Goal: Task Accomplishment & Management: Use online tool/utility

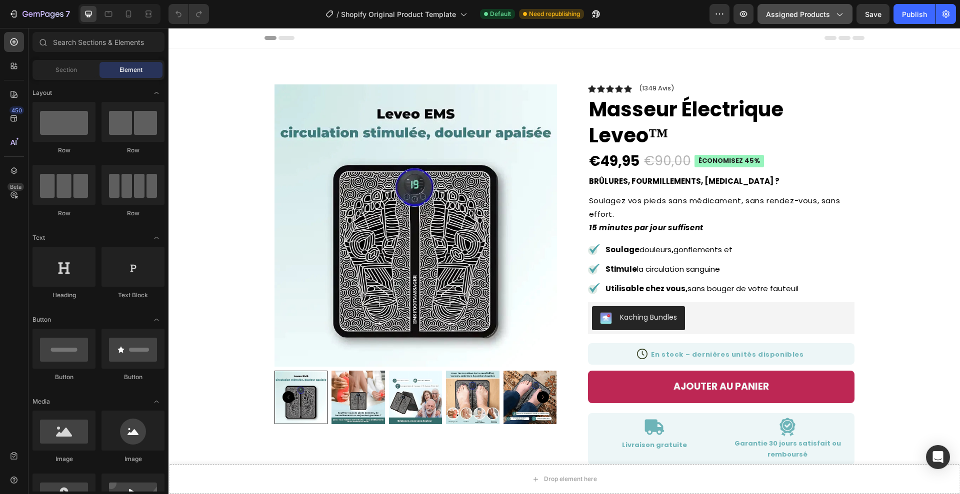
click at [809, 5] on button "Assigned Products" at bounding box center [804, 14] width 95 height 20
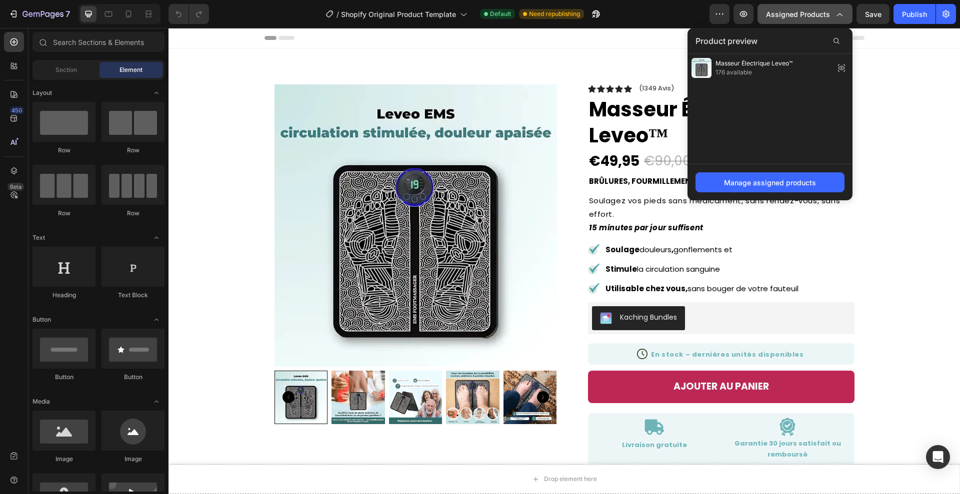
click at [811, 18] on span "Assigned Products" at bounding box center [798, 14] width 64 height 10
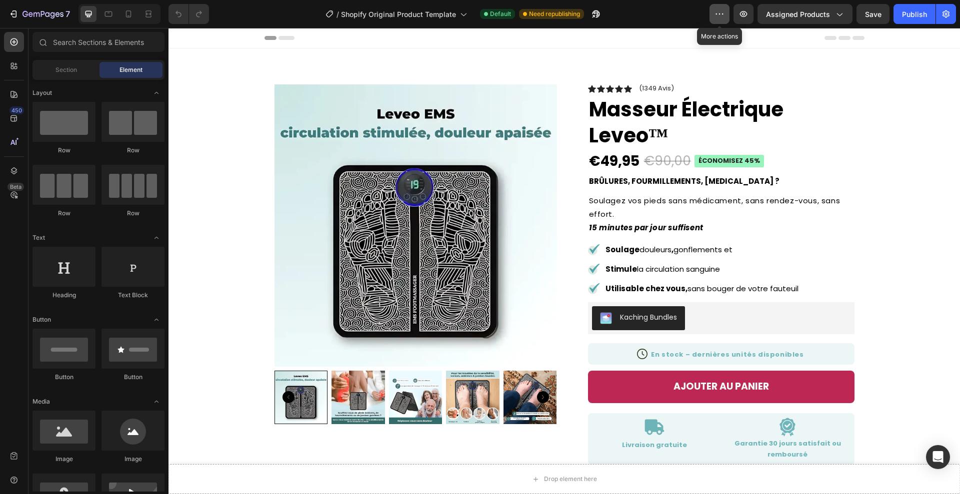
click at [721, 13] on icon "button" at bounding box center [719, 14] width 10 height 10
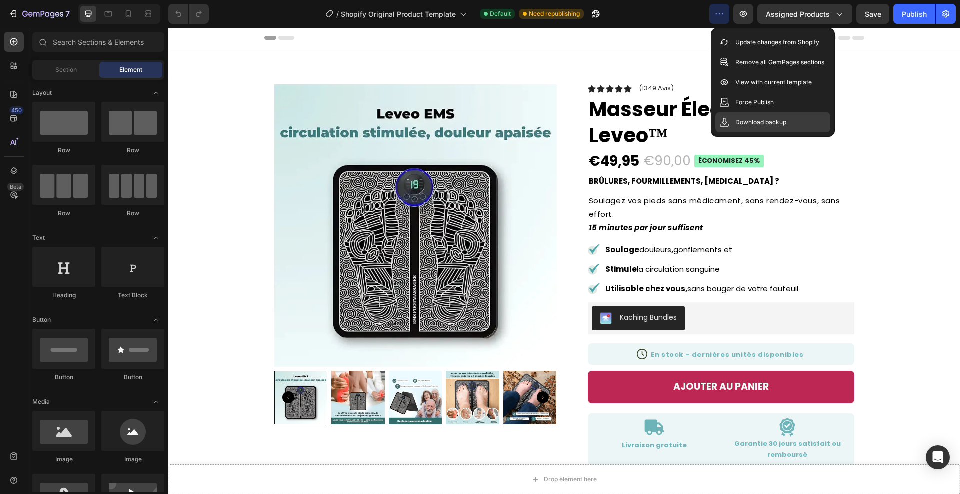
click at [740, 123] on p "Download backup" at bounding box center [760, 122] width 51 height 10
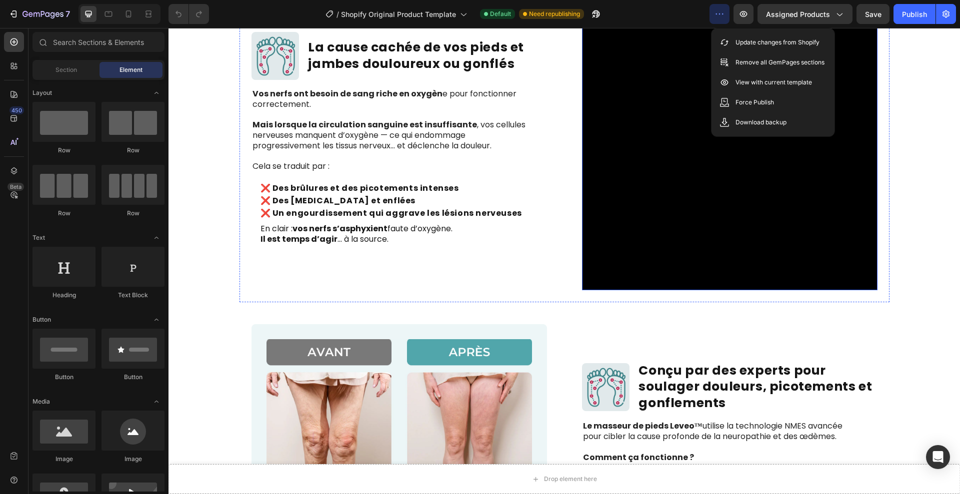
scroll to position [1219, 0]
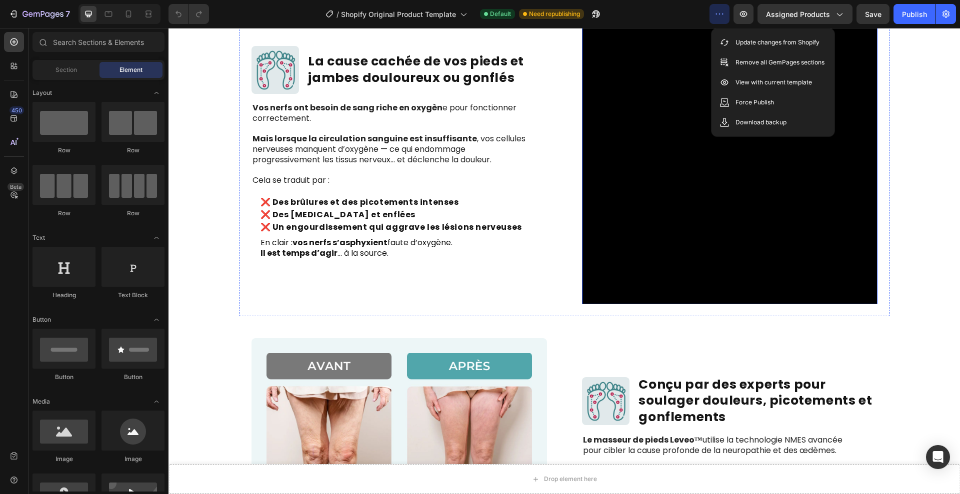
click at [660, 193] on video at bounding box center [729, 156] width 295 height 295
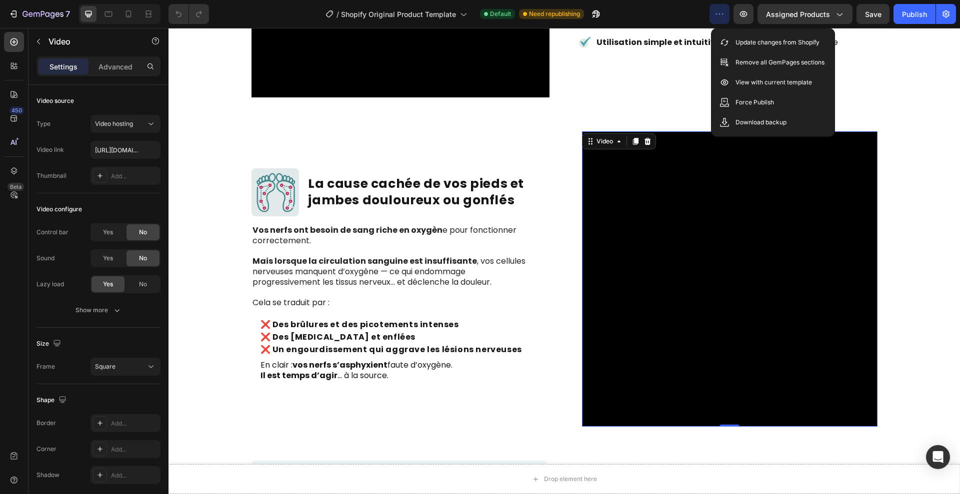
scroll to position [1086, 0]
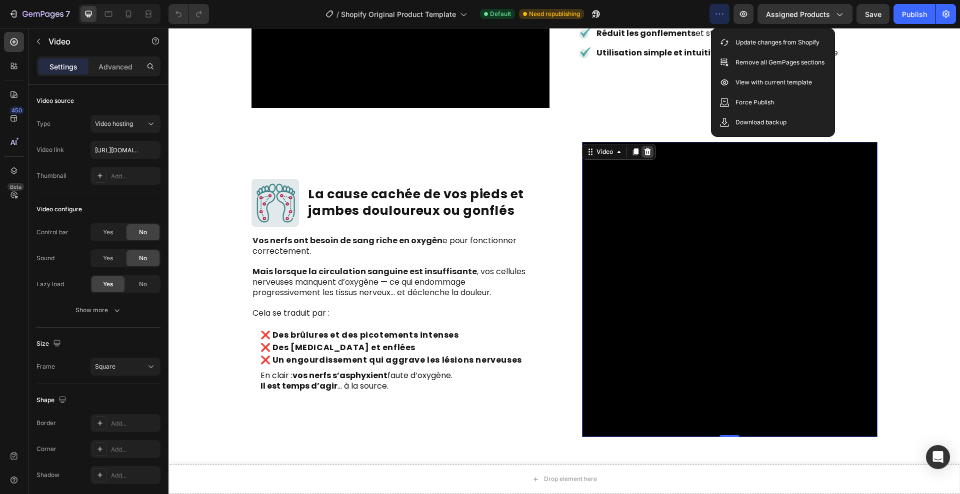
click at [646, 150] on icon at bounding box center [647, 151] width 6 height 7
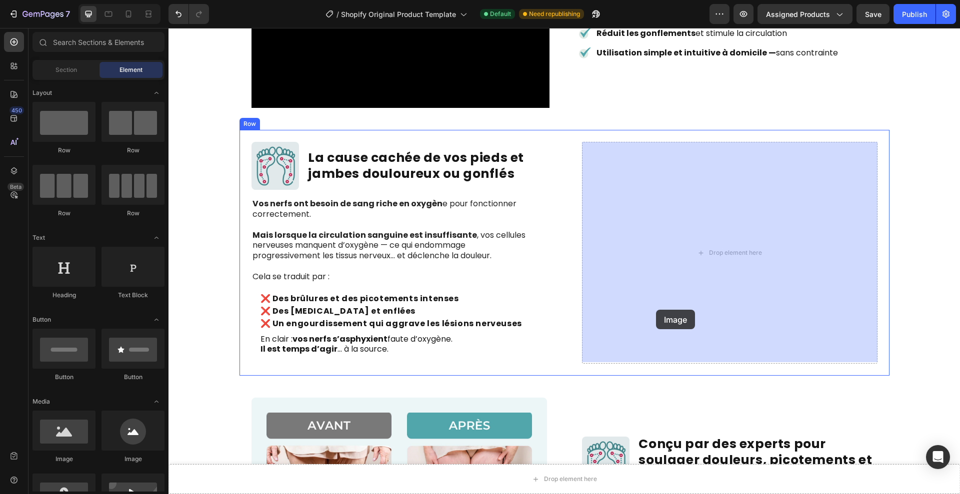
drag, startPoint x: 228, startPoint y: 469, endPoint x: 674, endPoint y: 301, distance: 477.0
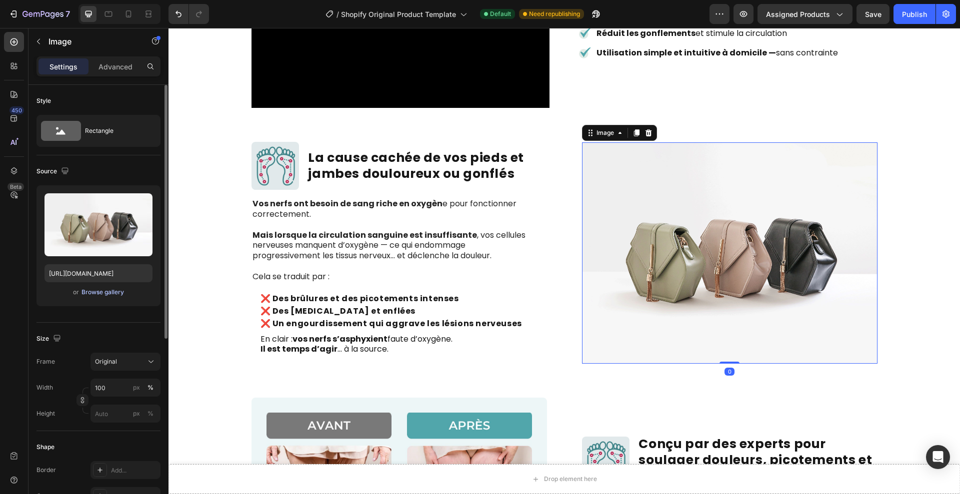
click at [120, 293] on div "Browse gallery" at bounding box center [102, 292] width 42 height 9
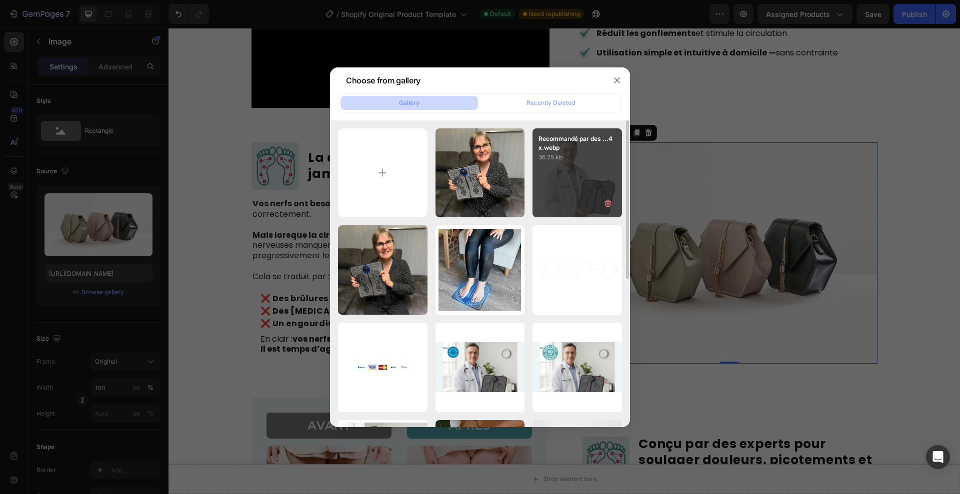
click at [567, 183] on div "Recommandé par des ...4x.webp 36.25 kb" at bounding box center [576, 172] width 89 height 89
type input "https://cdn.shopify.com/s/files/1/0967/2877/7033/files/gempages_582827253008695…"
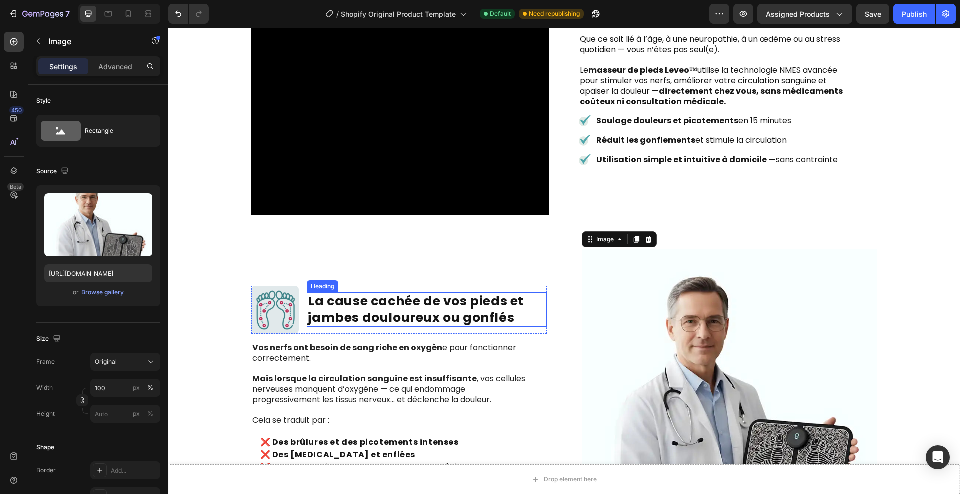
scroll to position [964, 0]
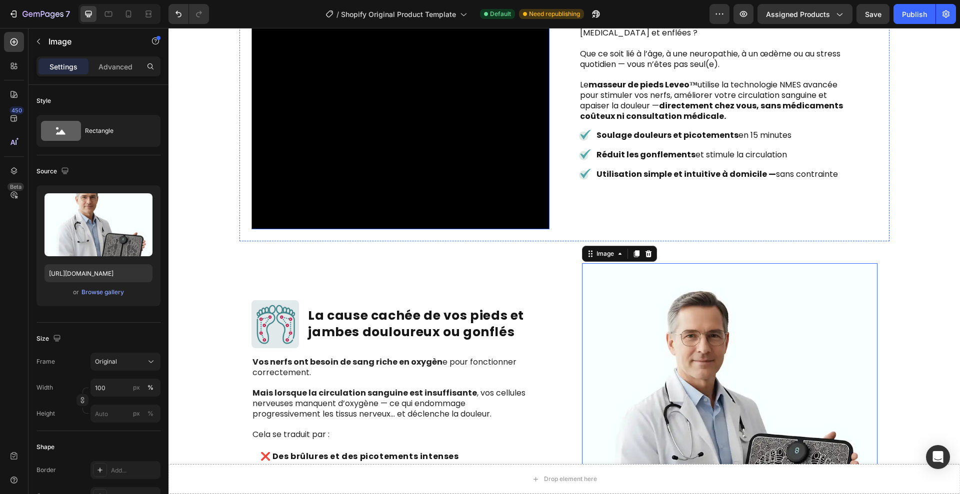
click at [466, 173] on video at bounding box center [400, 81] width 298 height 298
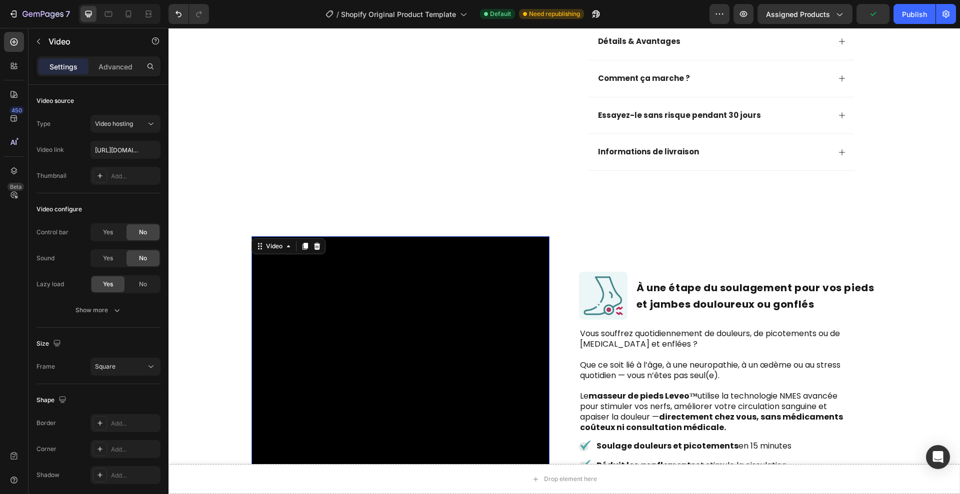
scroll to position [649, 0]
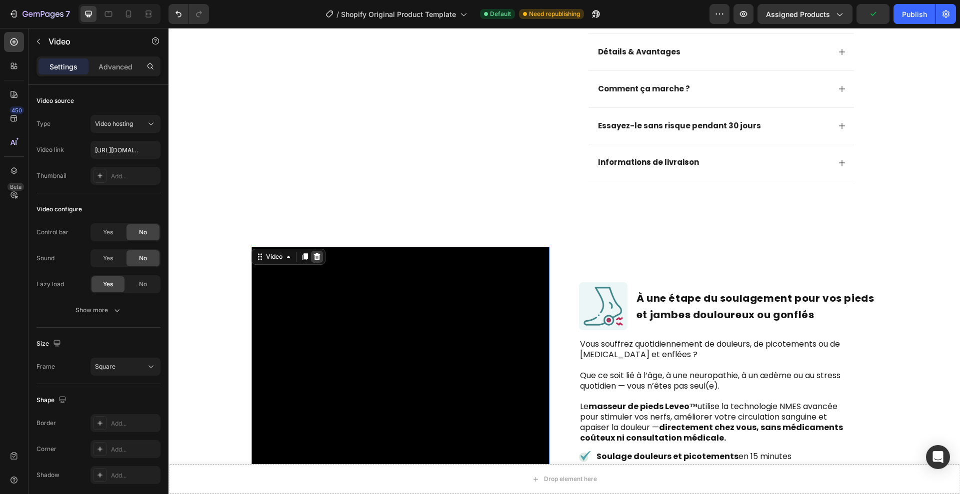
click at [317, 256] on icon at bounding box center [317, 257] width 8 height 8
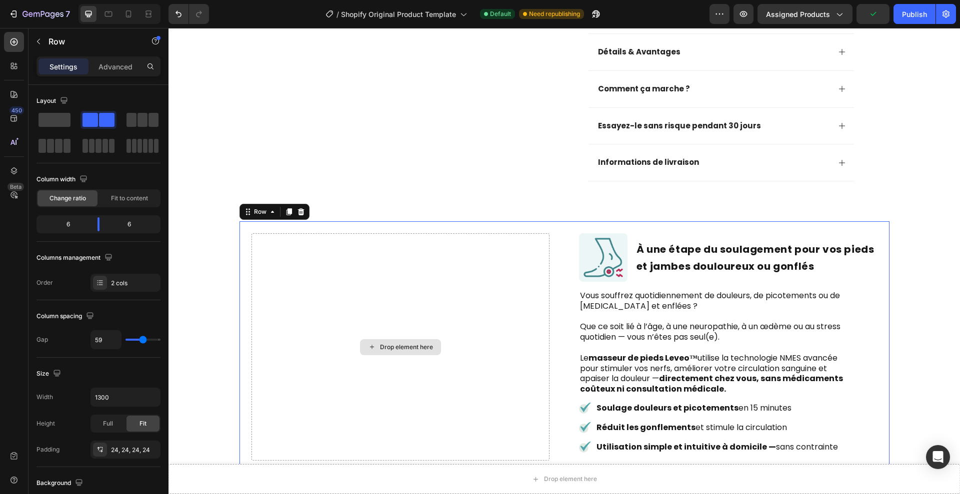
click at [299, 271] on div "Drop element here" at bounding box center [400, 346] width 298 height 227
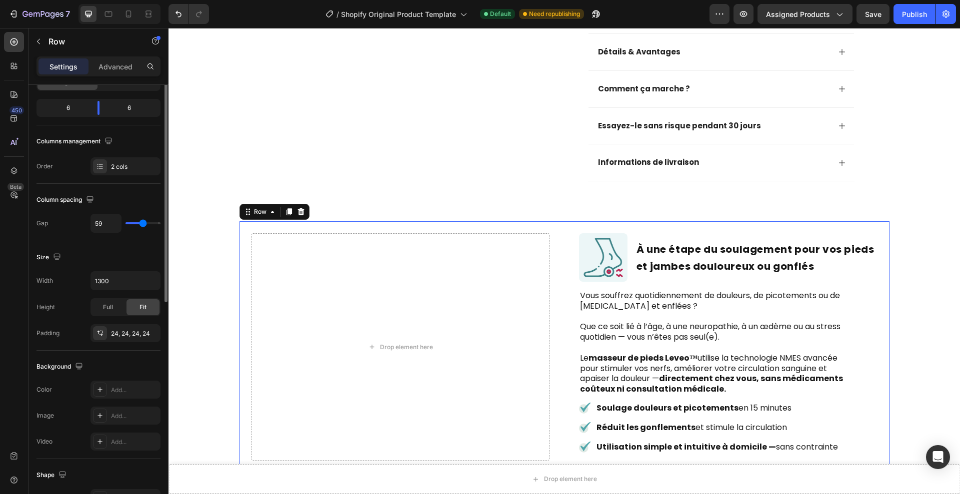
scroll to position [217, 0]
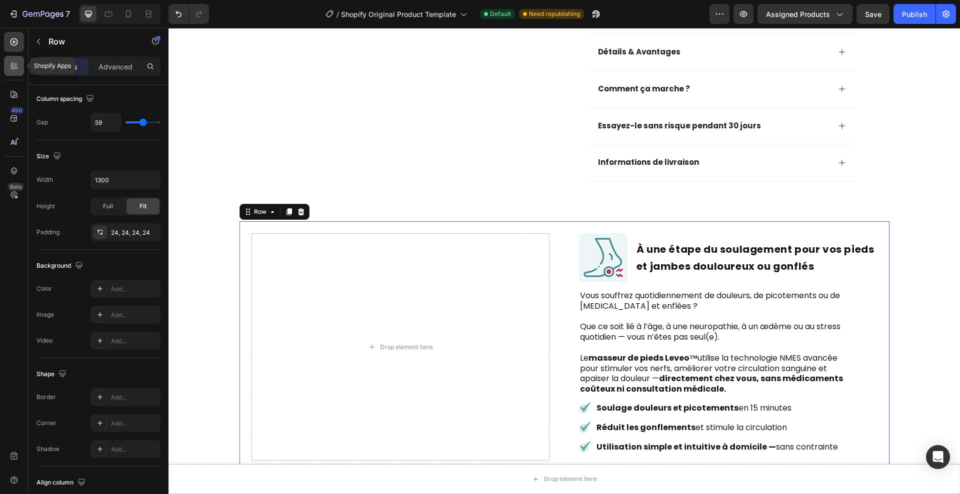
click at [18, 59] on div at bounding box center [14, 66] width 20 height 20
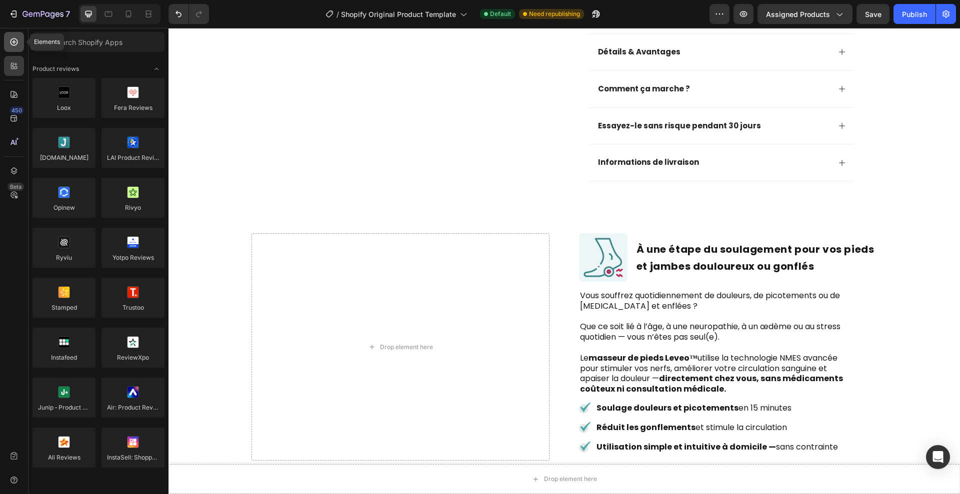
click at [18, 51] on div at bounding box center [14, 42] width 20 height 20
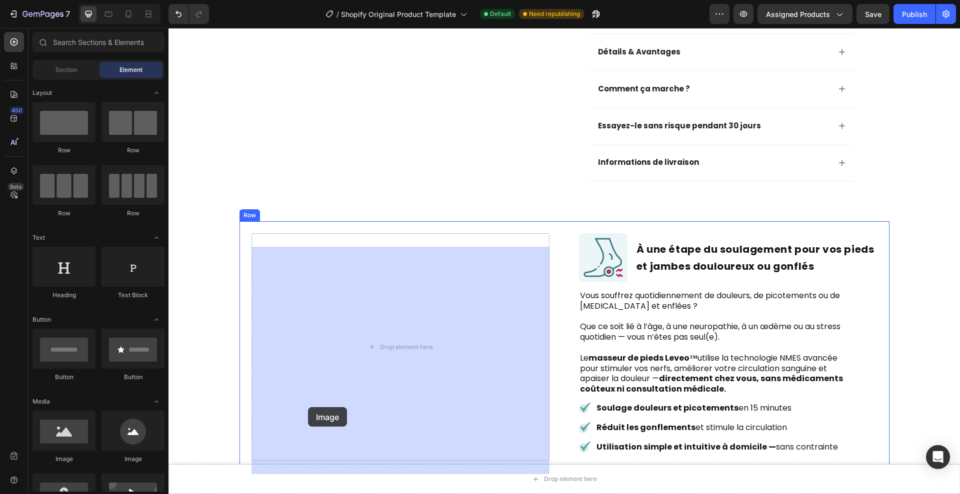
drag, startPoint x: 242, startPoint y: 450, endPoint x: 315, endPoint y: 402, distance: 87.6
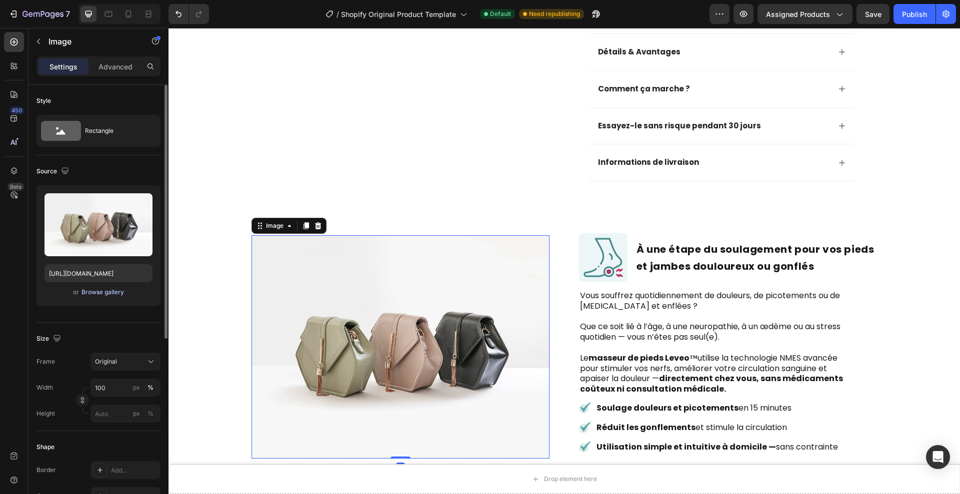
click at [110, 296] on div "Browse gallery" at bounding box center [102, 292] width 42 height 9
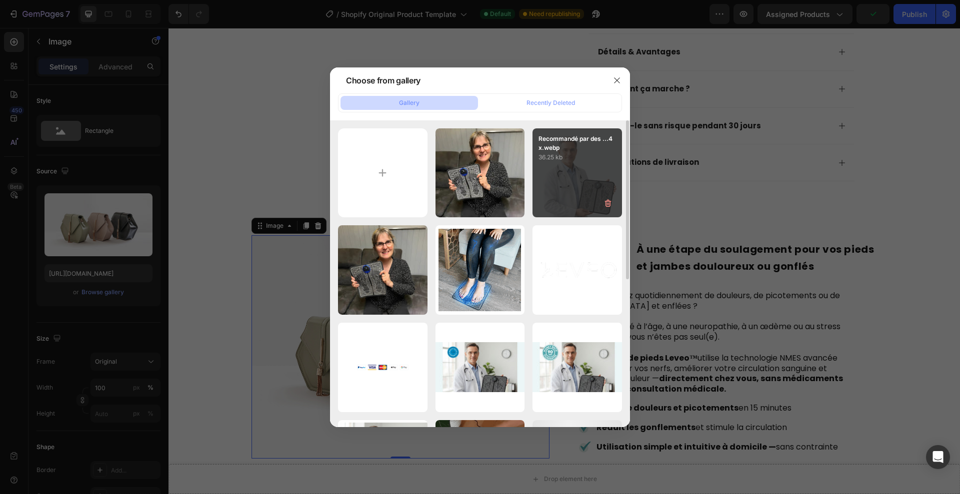
click at [549, 175] on div "Recommandé par des ...4x.webp 36.25 kb" at bounding box center [576, 172] width 89 height 89
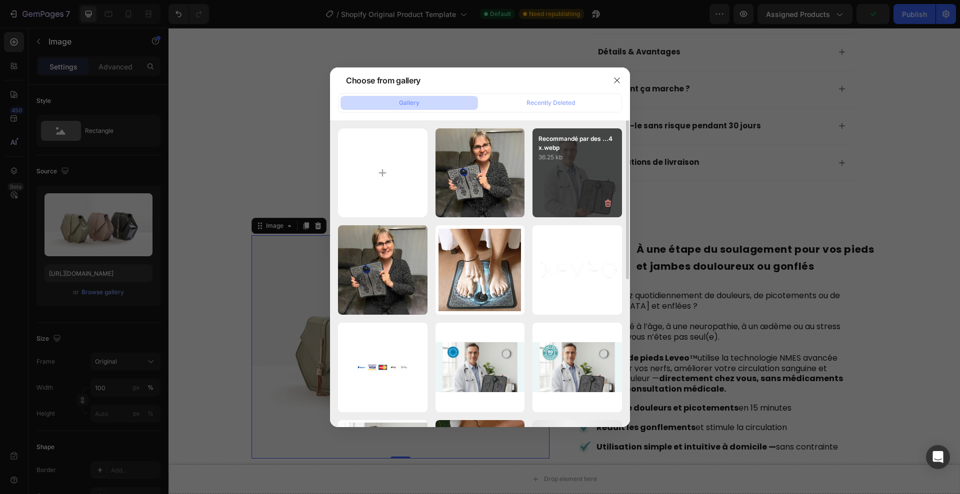
type input "https://cdn.shopify.com/s/files/1/0967/2877/7033/files/gempages_582827253008695…"
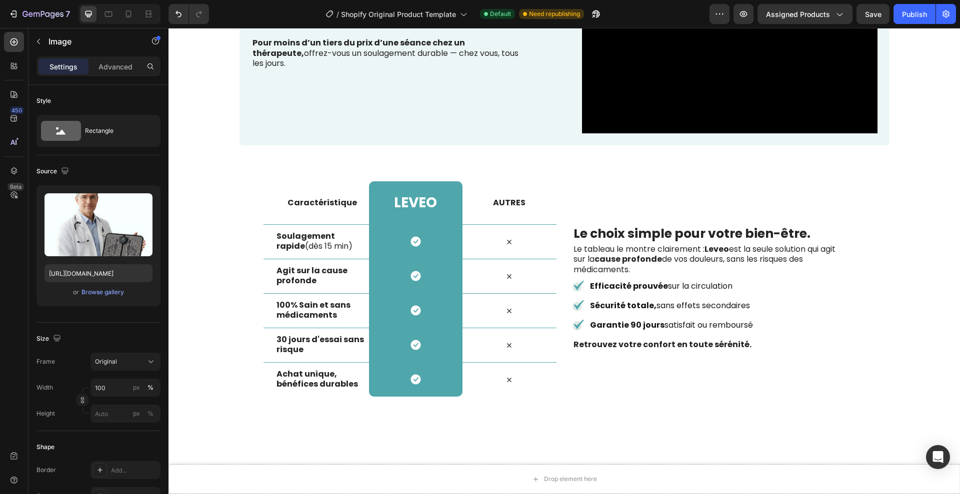
scroll to position [1787, 0]
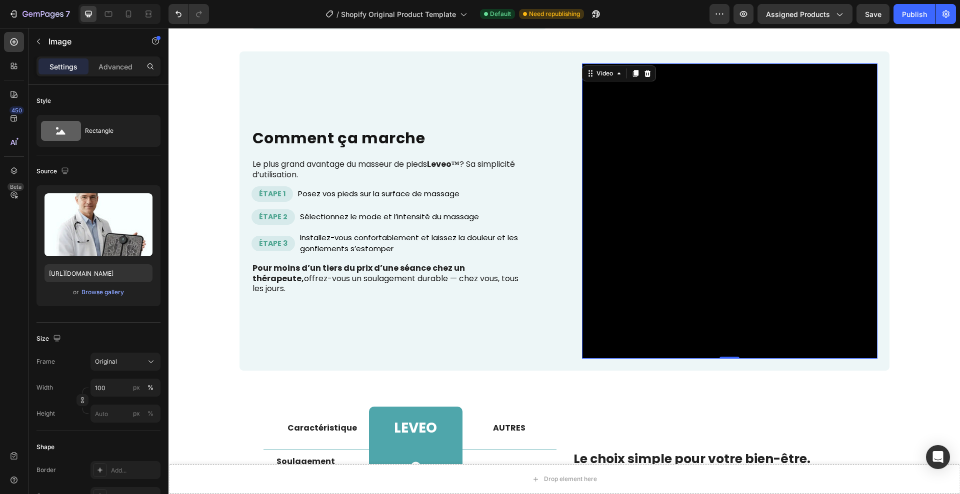
click at [696, 214] on video at bounding box center [729, 210] width 295 height 295
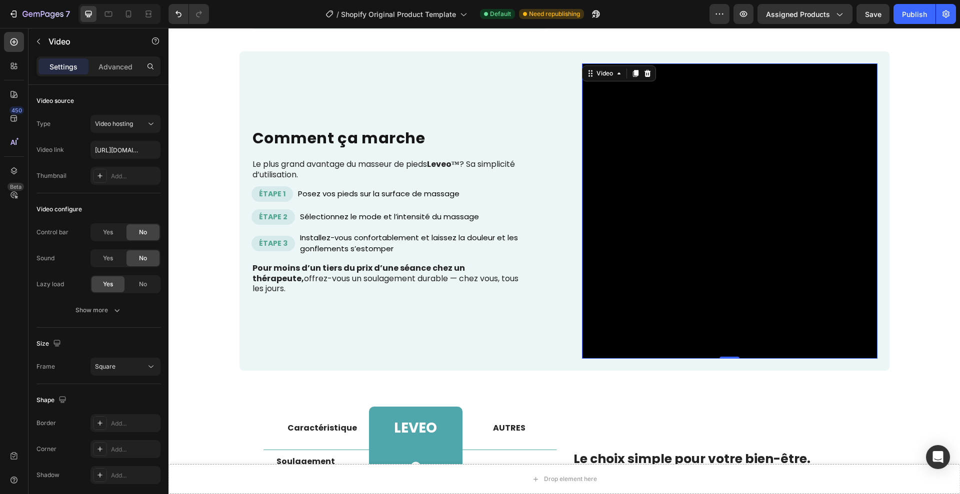
drag, startPoint x: 647, startPoint y: 74, endPoint x: 635, endPoint y: 119, distance: 47.2
click at [635, 119] on div "Video 0" at bounding box center [729, 210] width 295 height 295
click at [635, 119] on video at bounding box center [729, 210] width 295 height 295
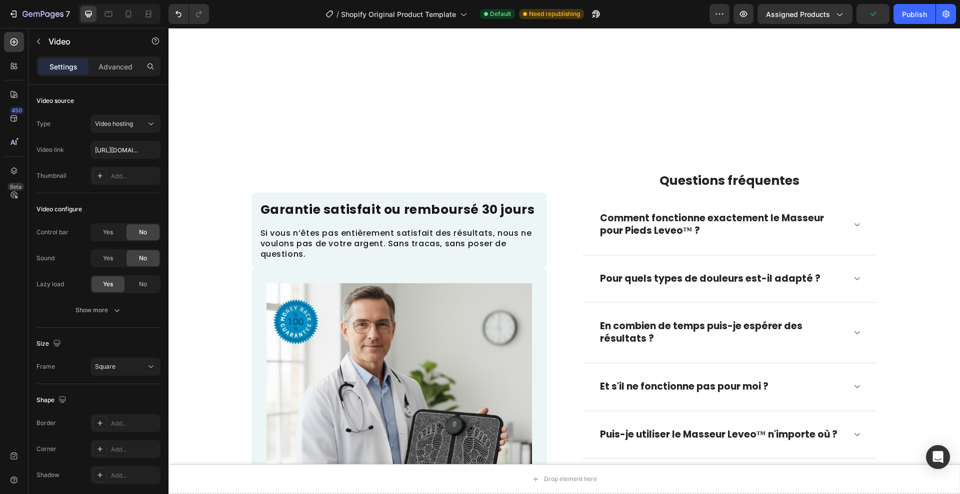
scroll to position [2523, 0]
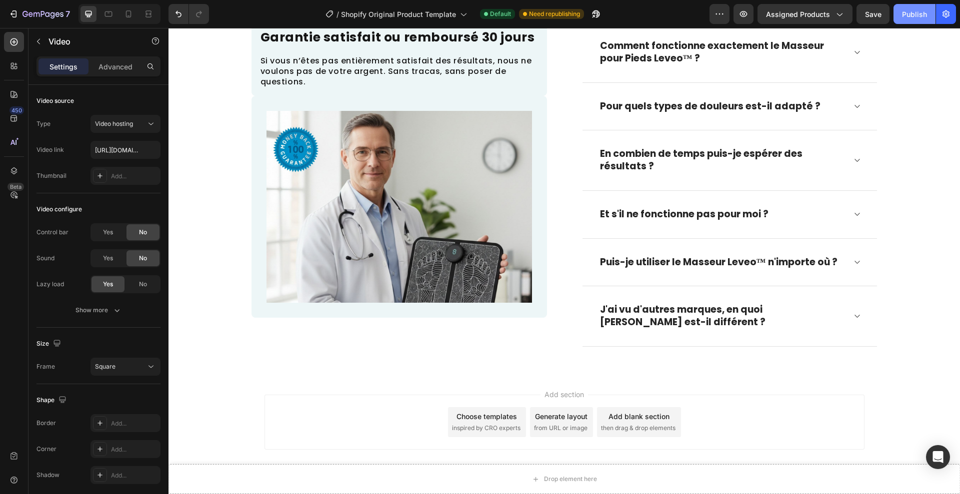
click at [919, 18] on div "Publish" at bounding box center [914, 14] width 25 height 10
click at [742, 10] on icon "button" at bounding box center [743, 14] width 10 height 10
click at [11, 3] on div "7 / Shopify Original Product Template Default Published Preview Assigned Produc…" at bounding box center [480, 14] width 960 height 28
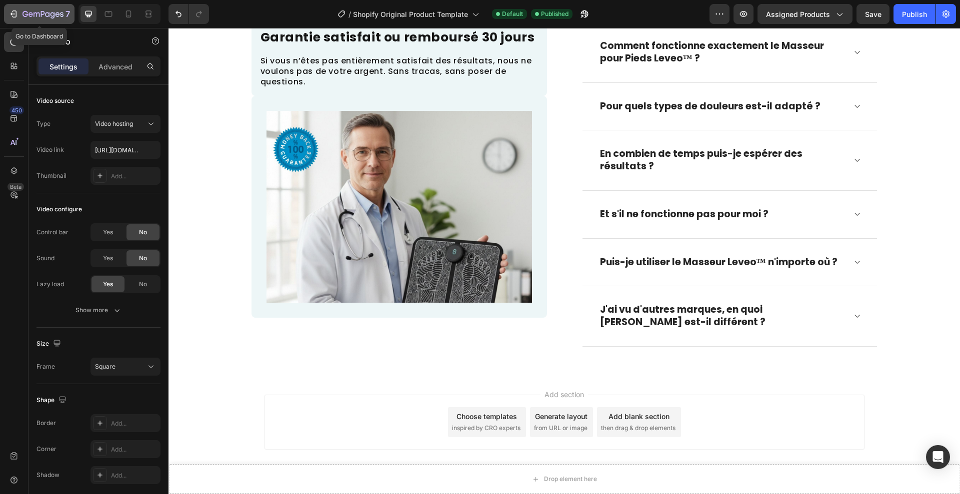
click at [14, 8] on div "7" at bounding box center [38, 14] width 61 height 12
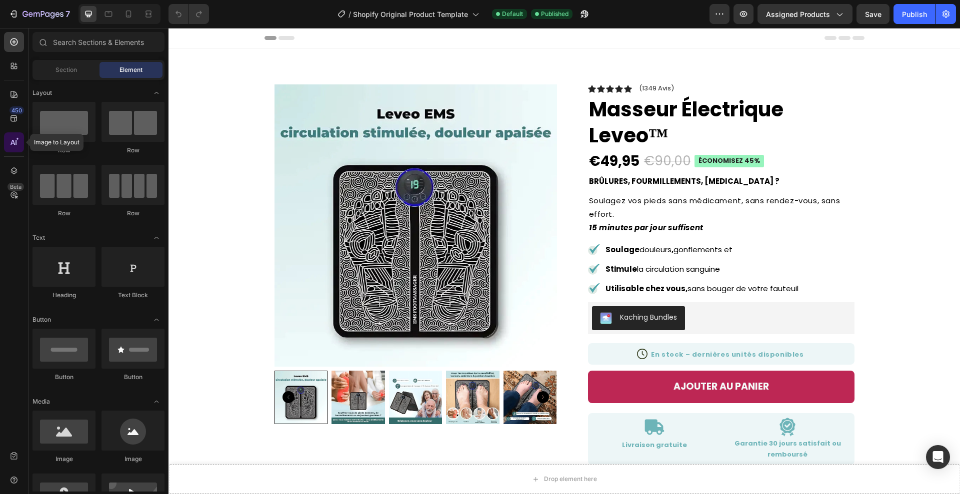
click at [11, 146] on icon at bounding box center [14, 142] width 10 height 10
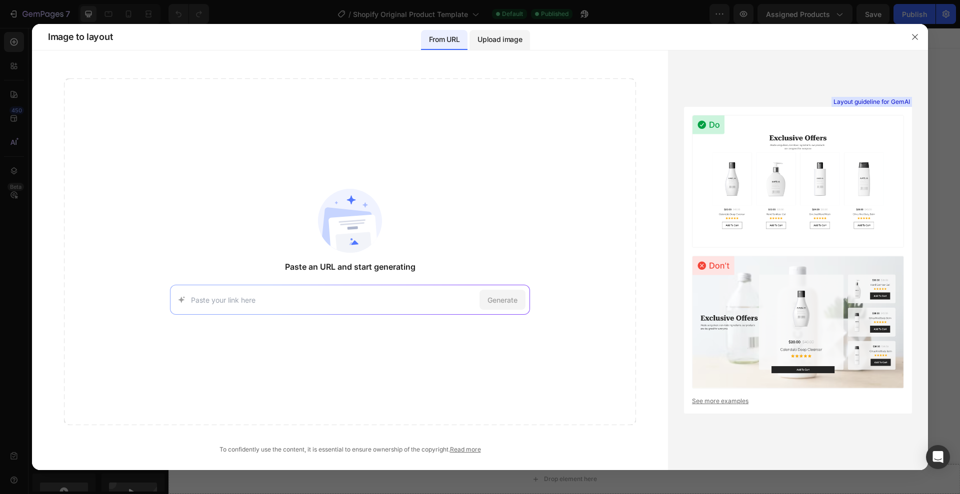
click at [498, 34] on p "Upload image" at bounding box center [499, 39] width 44 height 12
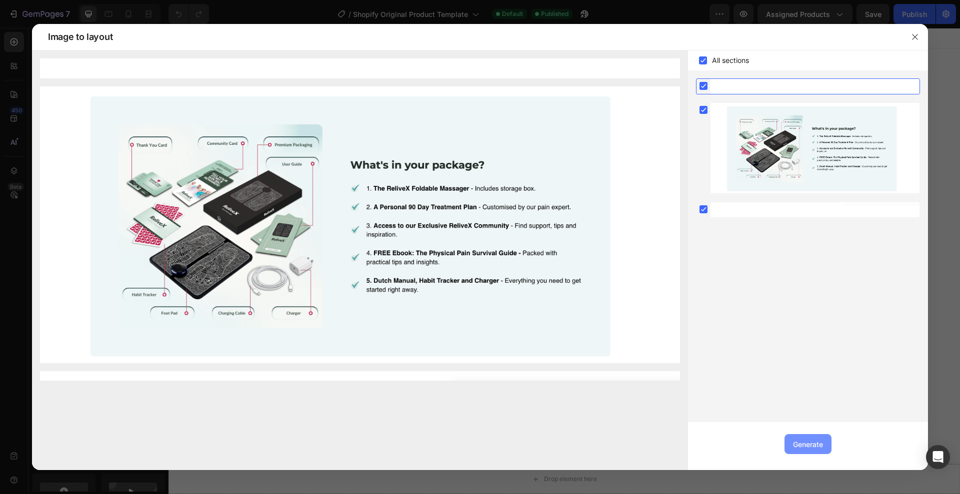
click at [816, 447] on div "Generate" at bounding box center [808, 444] width 30 height 10
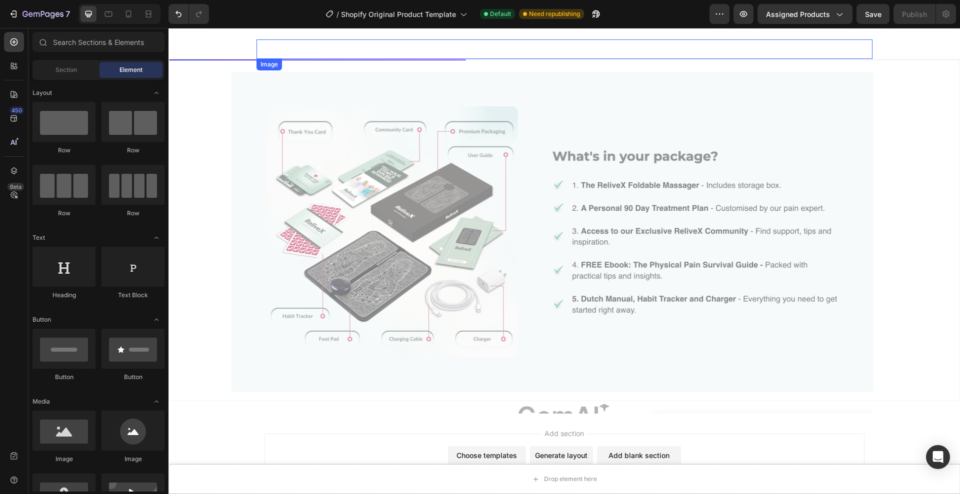
scroll to position [2660, 0]
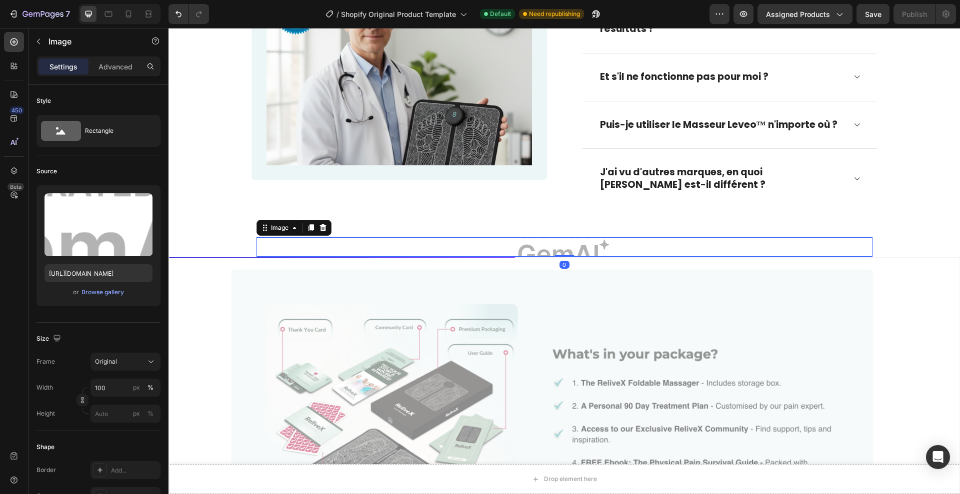
click at [563, 246] on img at bounding box center [564, 246] width 616 height 19
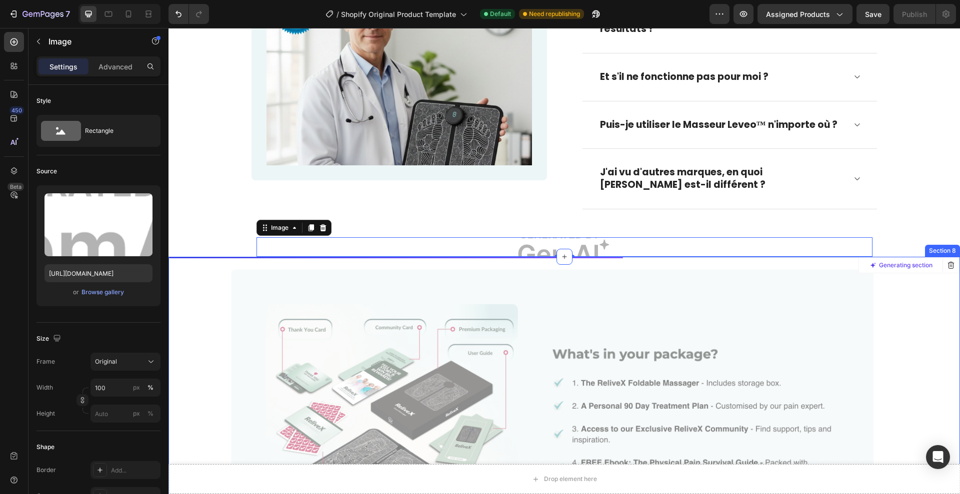
click at [431, 291] on div at bounding box center [564, 428] width 790 height 342
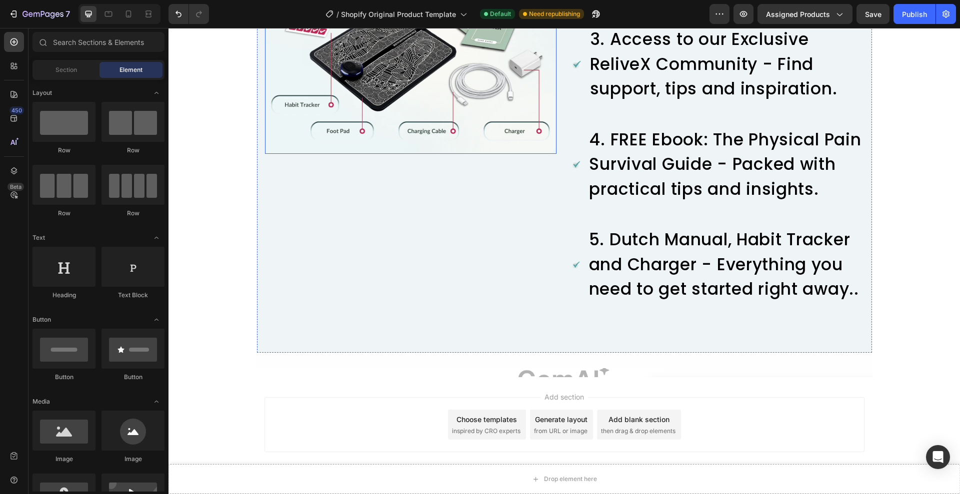
scroll to position [3271, 0]
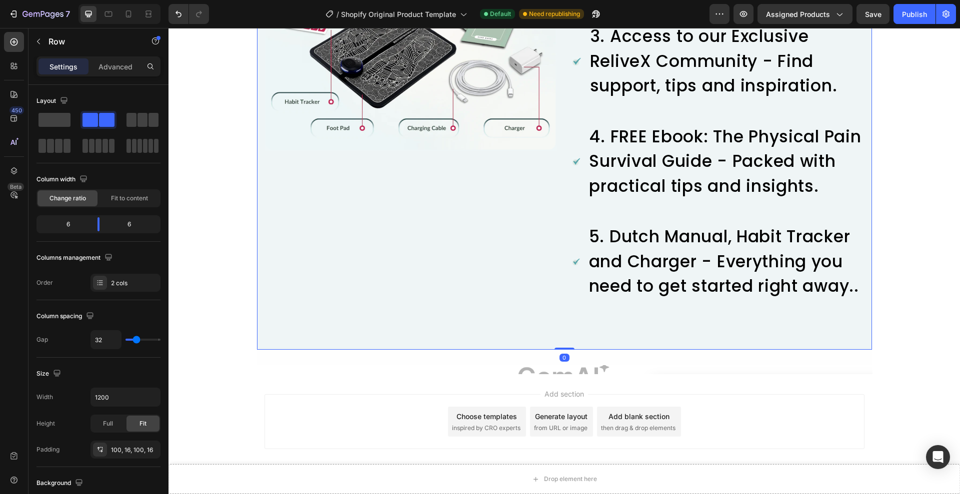
click at [494, 318] on div "Image What's in your package? Heading Image 1. The ReliveX Foldable Massager - …" at bounding box center [564, 6] width 616 height 690
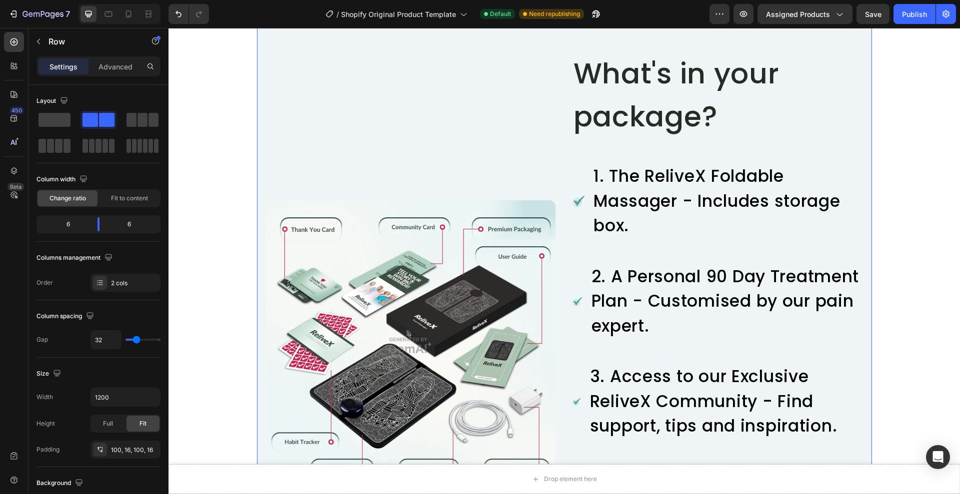
scroll to position [2937, 0]
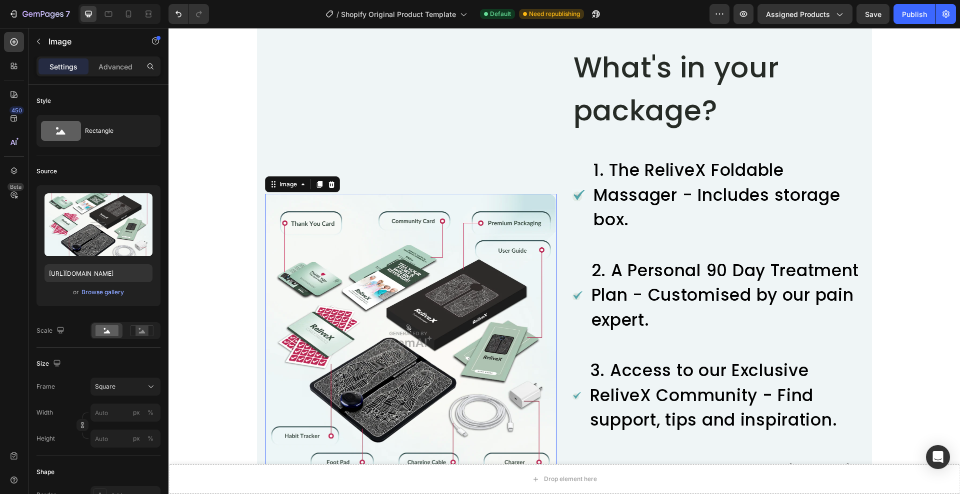
click at [413, 334] on img at bounding box center [410, 339] width 291 height 291
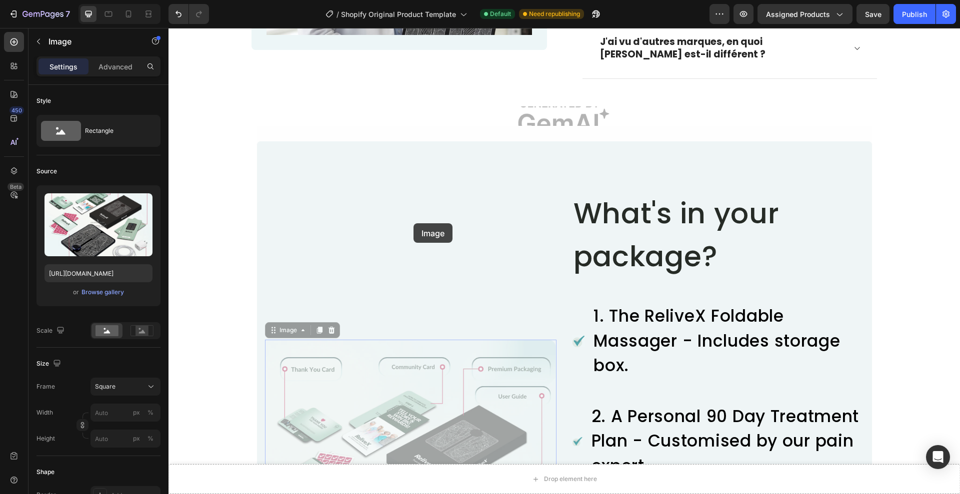
drag, startPoint x: 413, startPoint y: 223, endPoint x: 413, endPoint y: 264, distance: 41.0
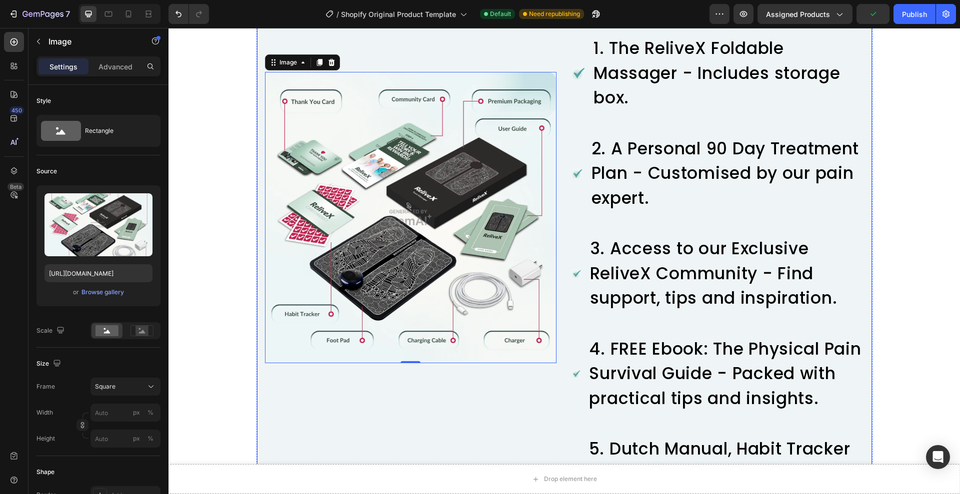
scroll to position [3065, 0]
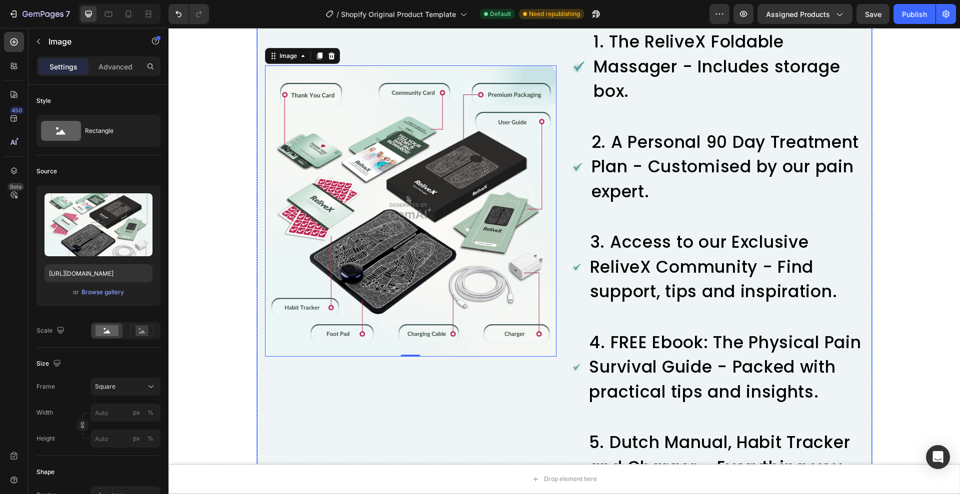
click at [455, 418] on div "Image 0" at bounding box center [410, 211] width 291 height 589
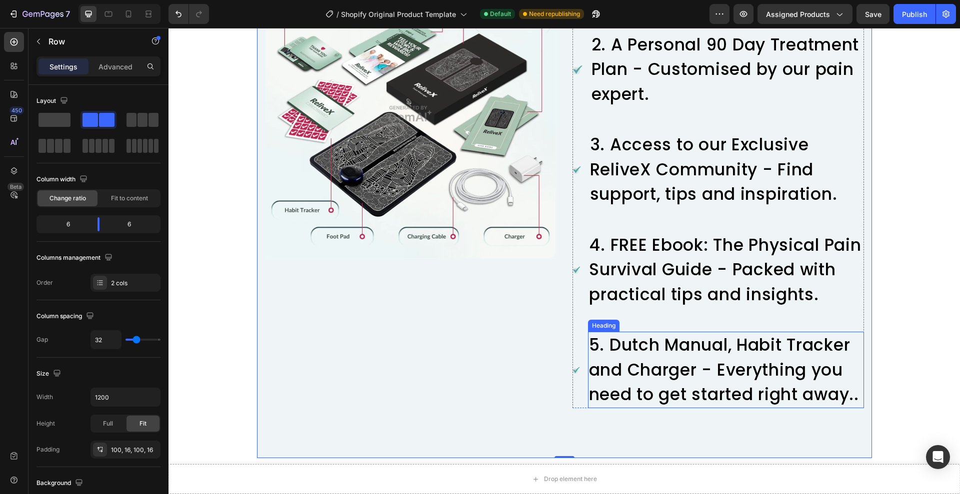
scroll to position [2979, 0]
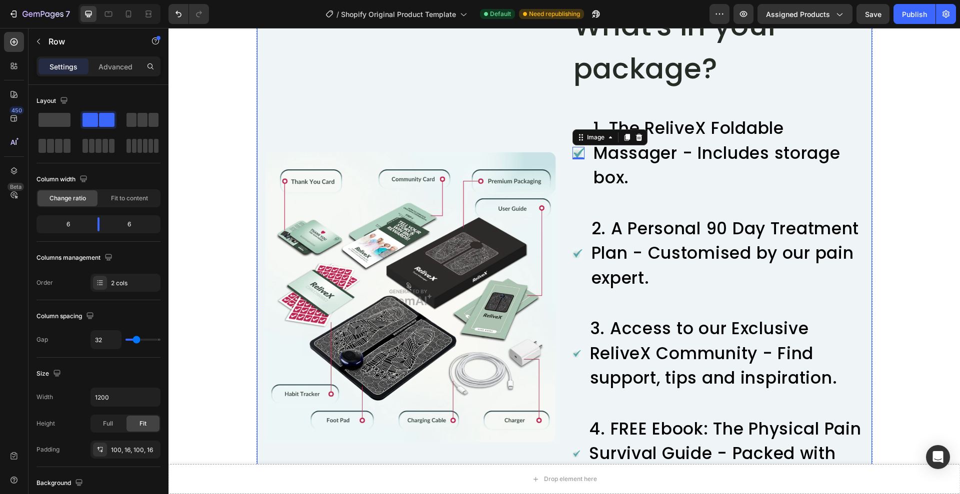
click at [452, 94] on div "Image" at bounding box center [410, 297] width 291 height 589
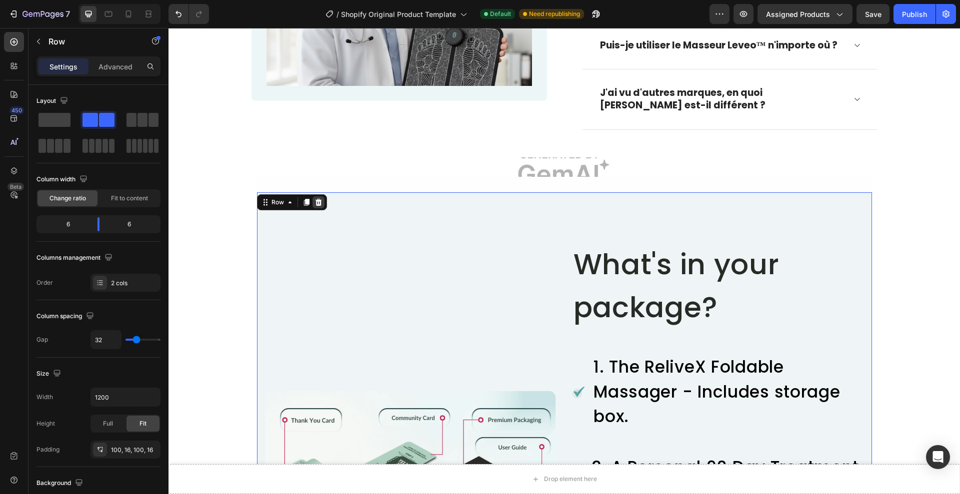
click at [317, 202] on icon at bounding box center [318, 202] width 6 height 7
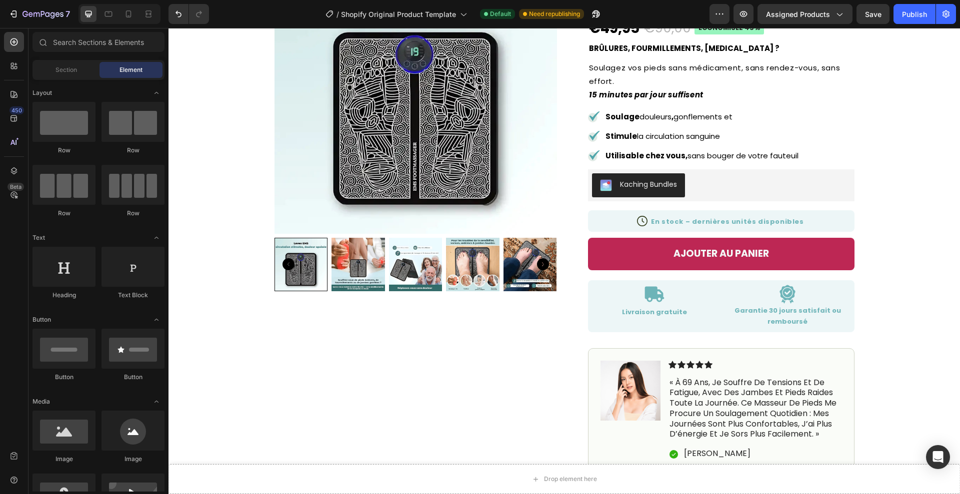
scroll to position [0, 0]
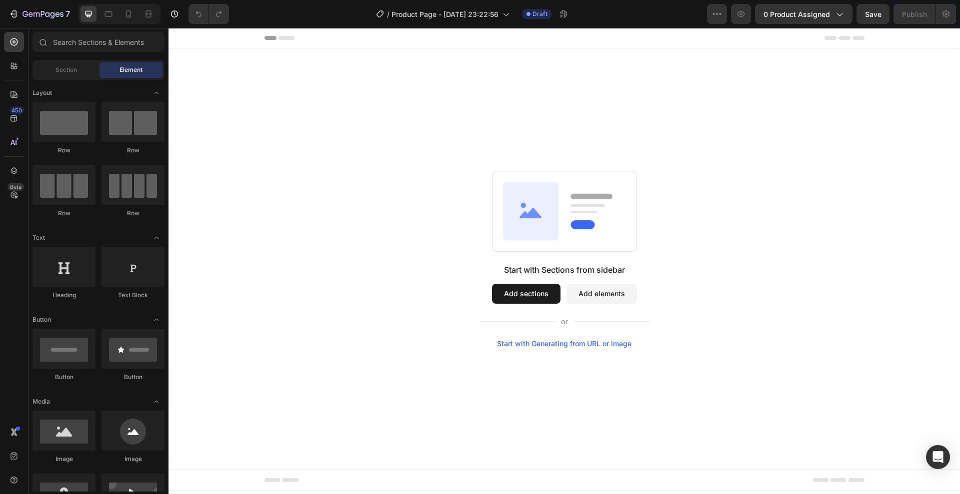
click at [577, 343] on div "Start with Generating from URL or image" at bounding box center [564, 344] width 134 height 8
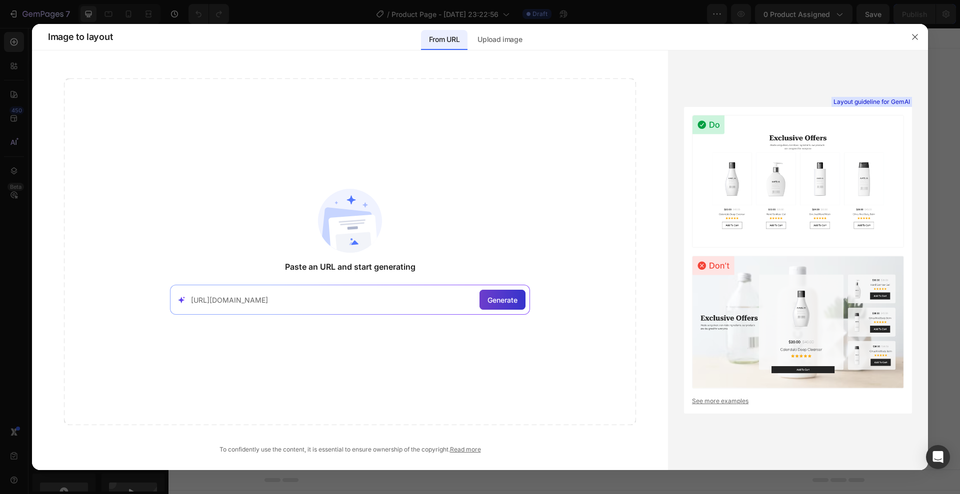
type input "[URL][DOMAIN_NAME]"
click at [520, 303] on div "Generate" at bounding box center [502, 300] width 46 height 20
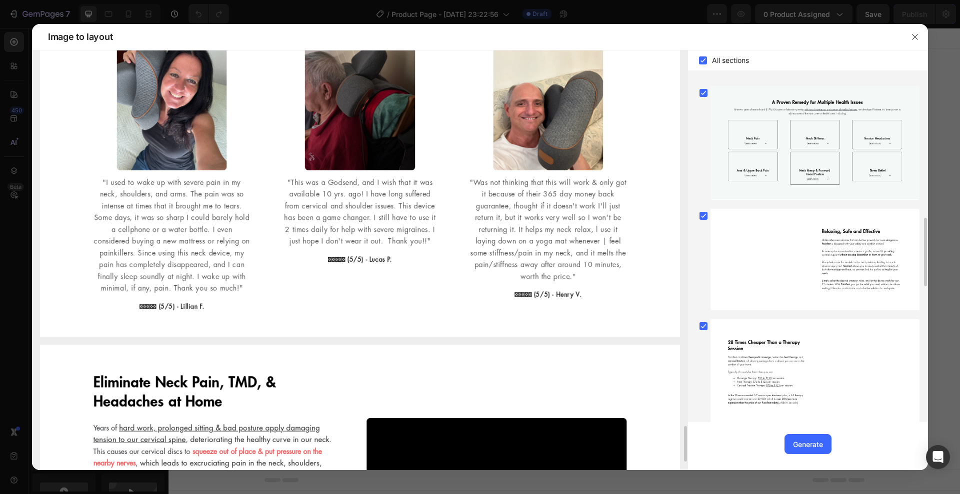
scroll to position [4548, 0]
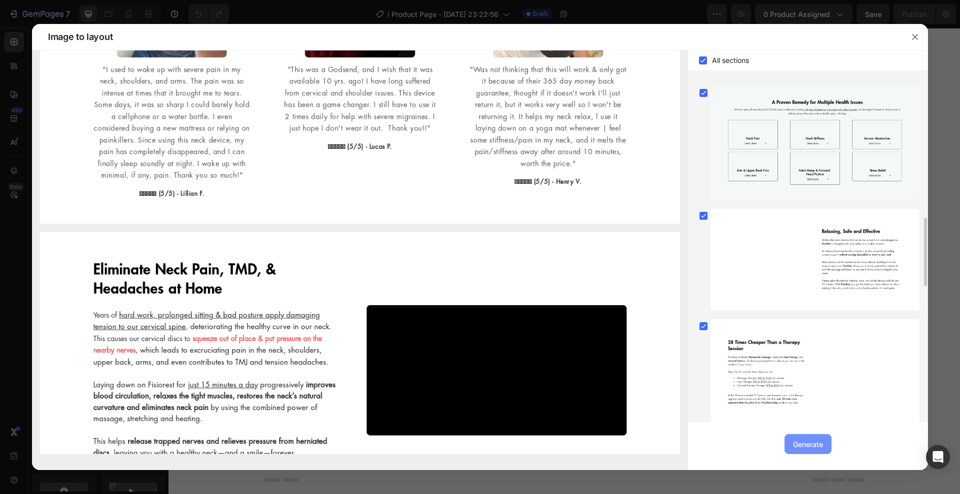
click at [804, 438] on button "Generate" at bounding box center [807, 444] width 47 height 20
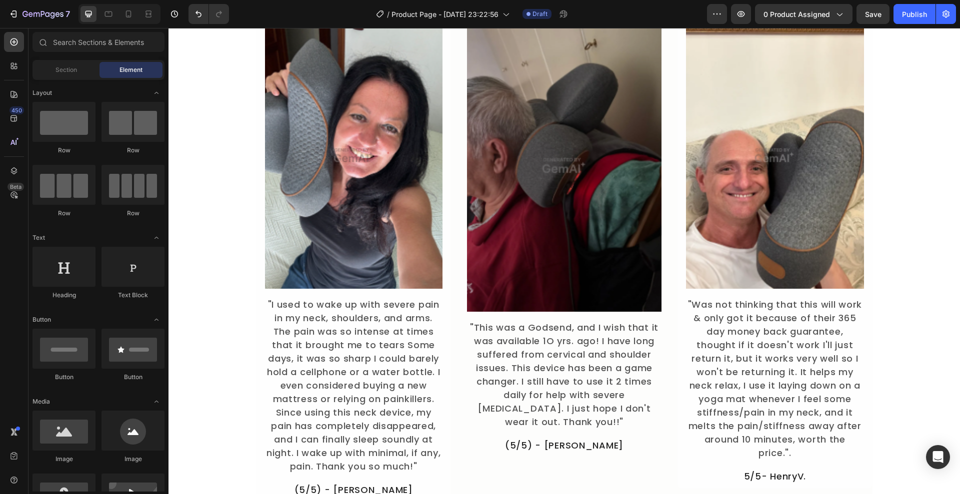
scroll to position [440, 0]
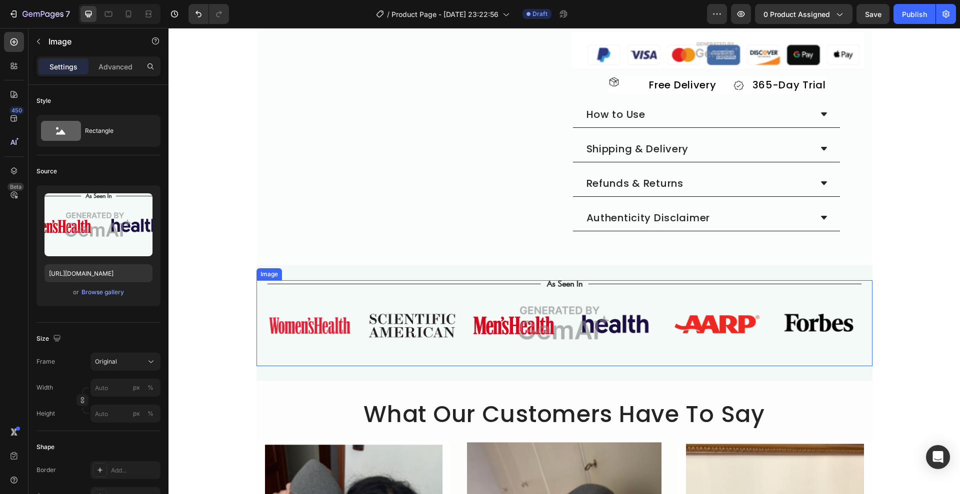
click at [458, 335] on img at bounding box center [564, 323] width 616 height 86
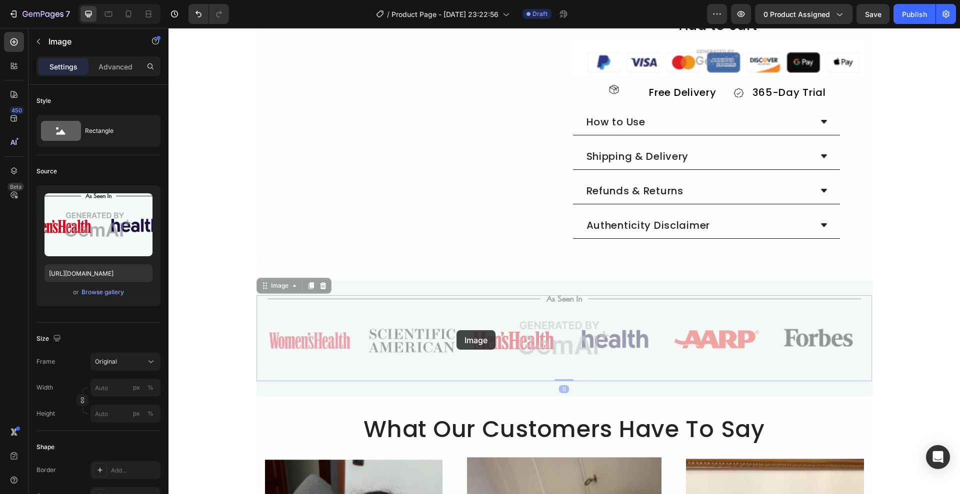
drag, startPoint x: 456, startPoint y: 330, endPoint x: 404, endPoint y: 280, distance: 72.8
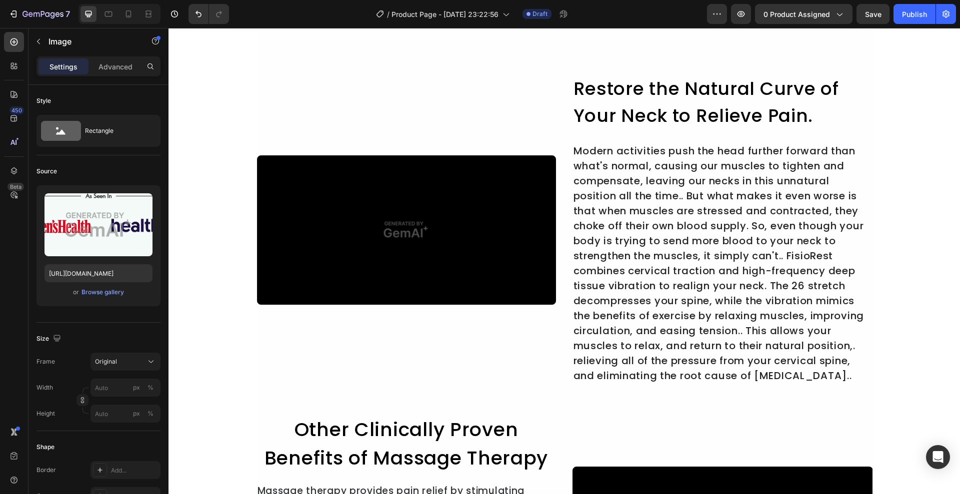
scroll to position [2048, 0]
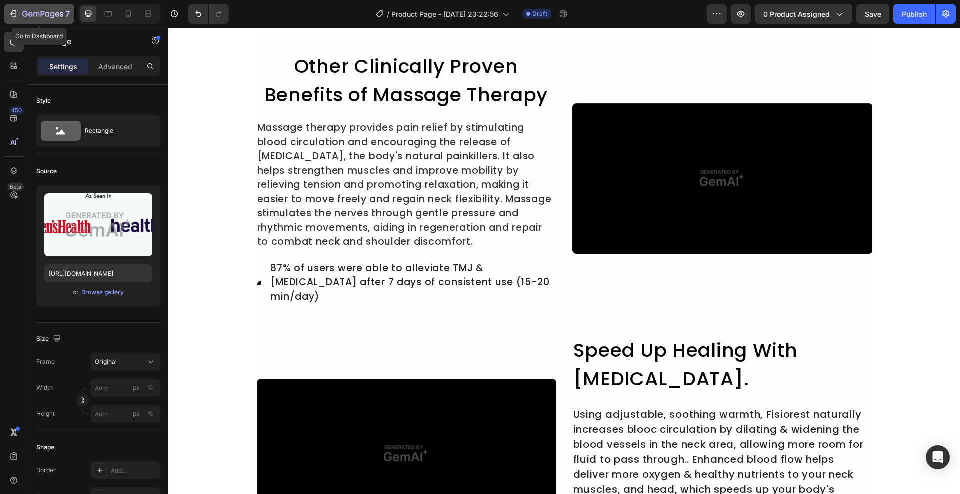
click at [14, 17] on icon "button" at bounding box center [14, 13] width 4 height 7
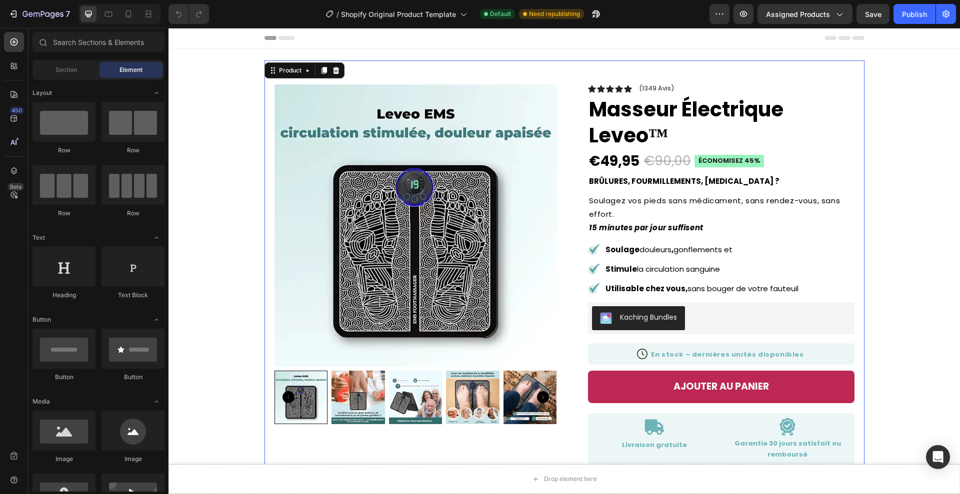
click at [279, 60] on div "Product Images Icon Icon Icon Icon Icon Icon List (1349 Avis) Text Block Row Ma…" at bounding box center [564, 453] width 600 height 786
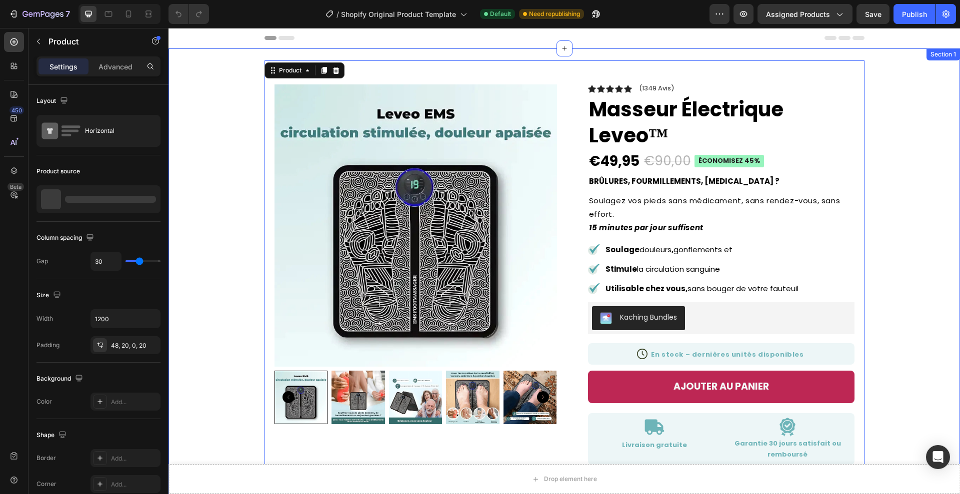
click at [229, 66] on div "Product Images Icon Icon Icon Icon Icon Icon List (1349 Avis) Text Block Row Ma…" at bounding box center [563, 453] width 767 height 786
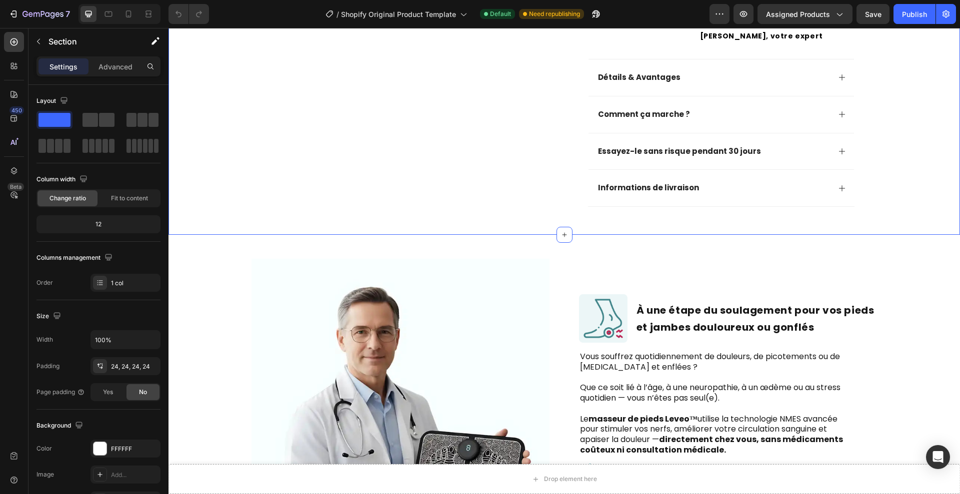
scroll to position [614, 0]
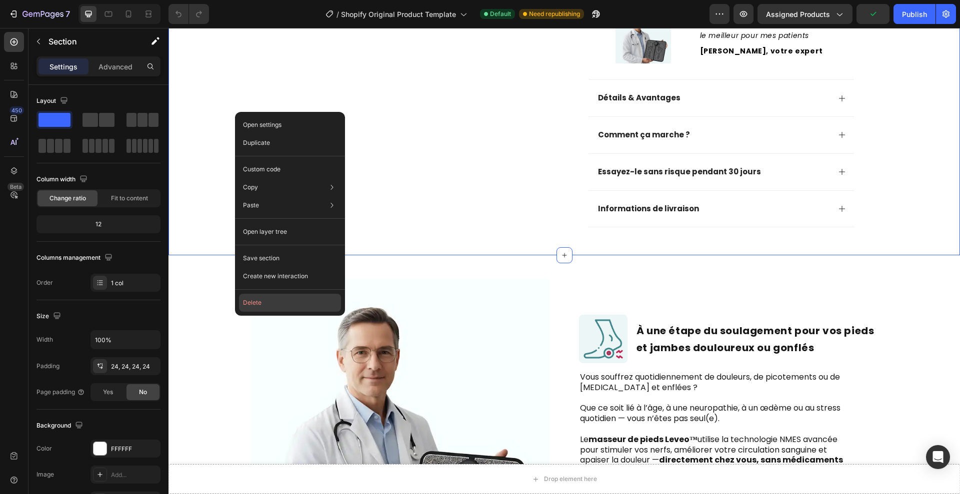
click at [295, 308] on button "Delete" at bounding box center [290, 303] width 102 height 18
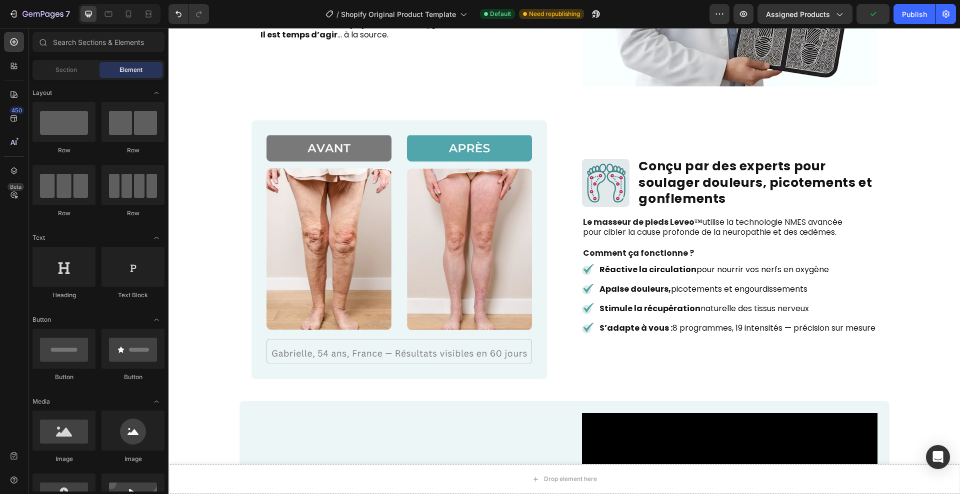
scroll to position [0, 0]
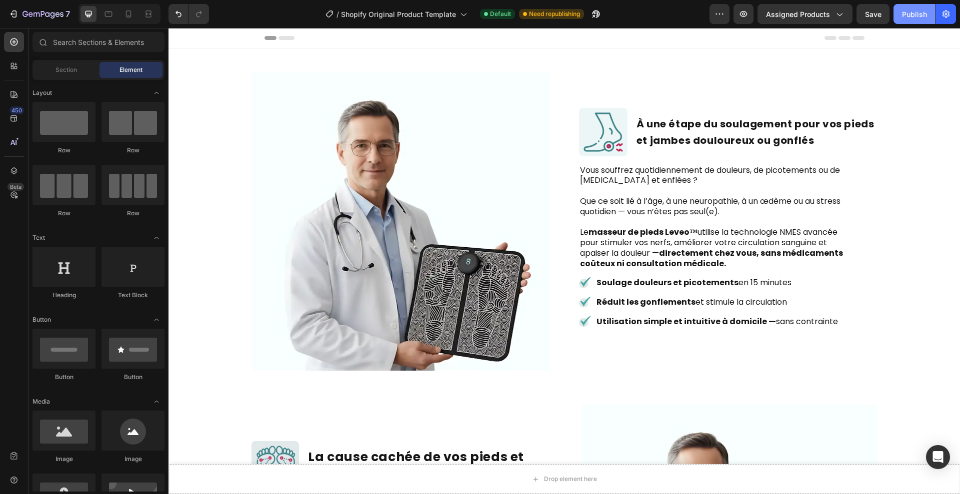
click at [915, 12] on div "Publish" at bounding box center [914, 14] width 25 height 10
